Goal: Find specific page/section: Find specific page/section

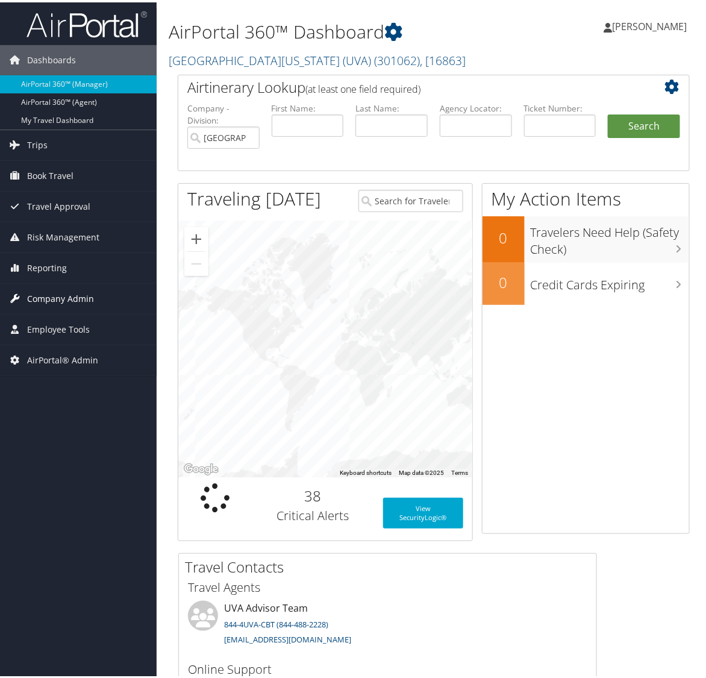
click at [90, 297] on span "Company Admin" at bounding box center [60, 296] width 67 height 30
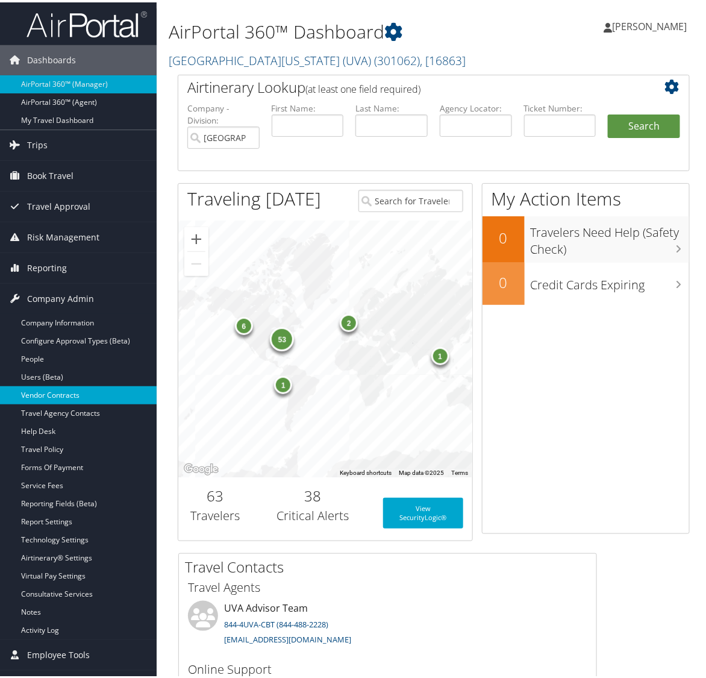
click at [40, 392] on link "Vendor Contracts" at bounding box center [78, 393] width 157 height 18
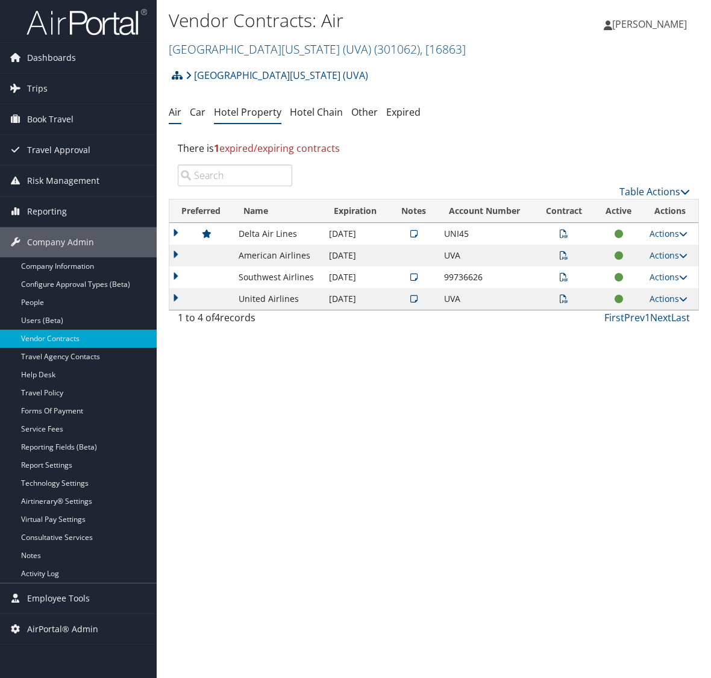
click at [236, 113] on link "Hotel Property" at bounding box center [247, 111] width 67 height 13
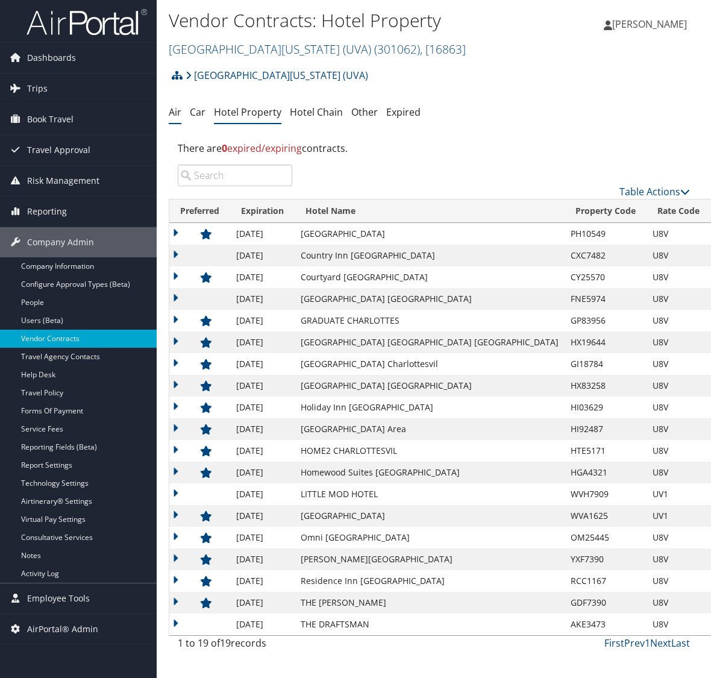
click at [178, 111] on link "Air" at bounding box center [175, 111] width 13 height 13
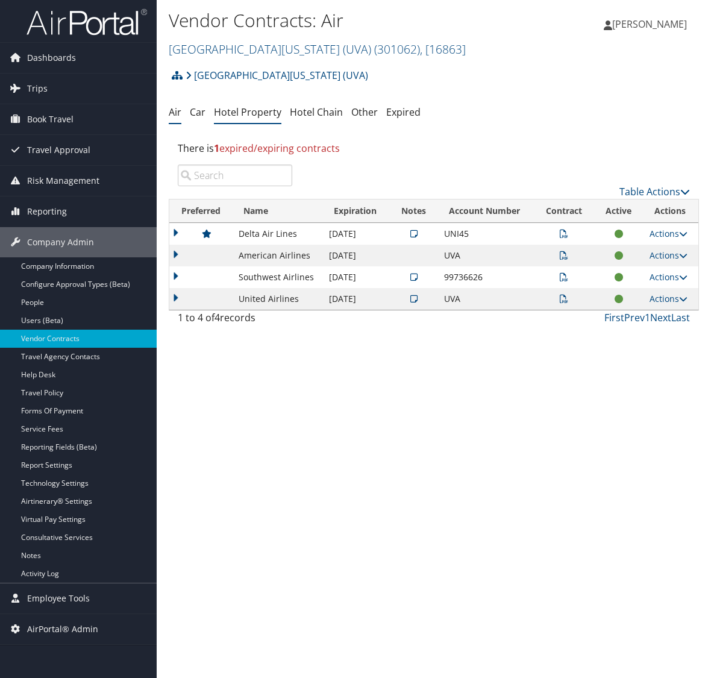
click at [257, 111] on link "Hotel Property" at bounding box center [247, 111] width 67 height 13
